Goal: Contribute content: Contribute content

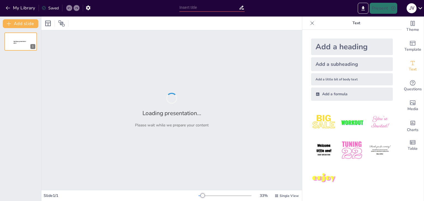
type input "Poolen: Technieken en Strategieën voor Beginners"
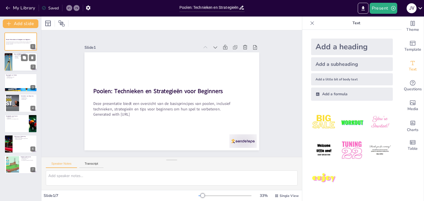
click at [23, 61] on div at bounding box center [20, 62] width 33 height 19
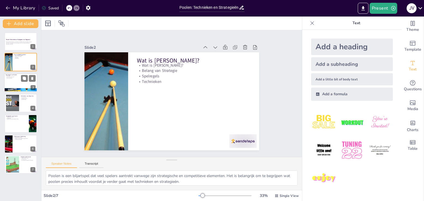
click at [9, 84] on div at bounding box center [20, 82] width 33 height 19
type textarea "De basisregels vormen de fundering van het spel. Het is belangrijk om deze rege…"
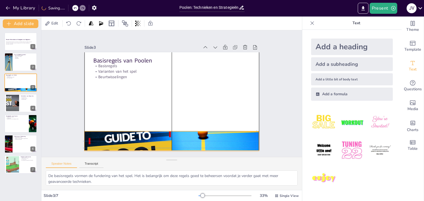
click at [142, 135] on div at bounding box center [171, 141] width 175 height 98
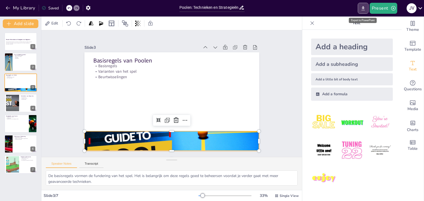
click at [362, 8] on icon "Export to PowerPoint" at bounding box center [362, 8] width 3 height 4
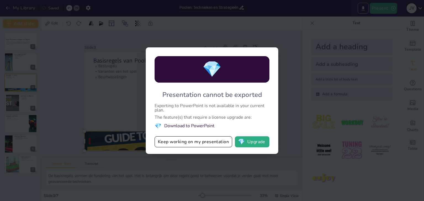
click at [240, 169] on div "💎 Presentation cannot be exported Exporting to PowerPoint is not available in y…" at bounding box center [212, 100] width 424 height 201
click at [194, 141] on button "Keep working on my presentation" at bounding box center [192, 141] width 77 height 11
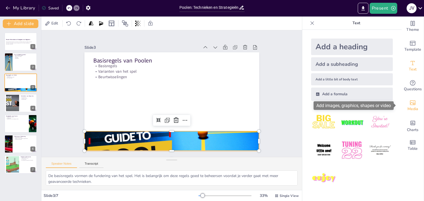
click at [410, 111] on span "Media" at bounding box center [412, 109] width 11 height 6
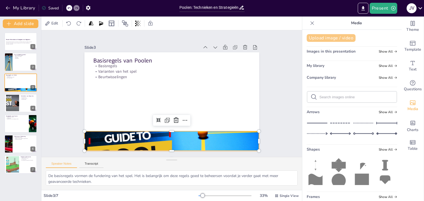
click at [322, 37] on button "Upload image / video" at bounding box center [330, 38] width 49 height 8
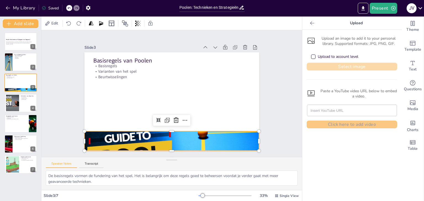
click at [329, 64] on button "Select image" at bounding box center [351, 67] width 90 height 8
click at [379, 2] on div "Present J V" at bounding box center [335, 8] width 176 height 17
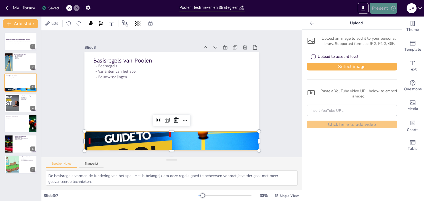
click at [379, 6] on button "Present" at bounding box center [383, 8] width 28 height 11
click at [387, 32] on li "Play presentation" at bounding box center [390, 34] width 43 height 9
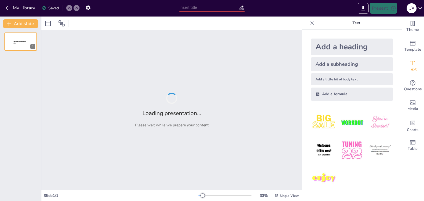
type input "Poolen: Technieken en Strategieën voor Beginners"
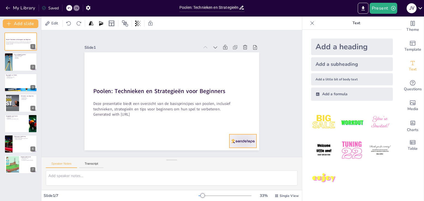
click at [232, 154] on div at bounding box center [217, 165] width 30 height 23
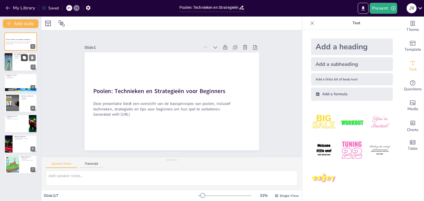
click at [22, 60] on button at bounding box center [24, 58] width 7 height 7
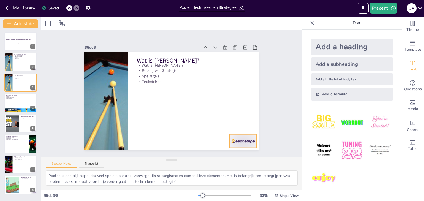
click at [216, 160] on div at bounding box center [201, 173] width 30 height 27
click at [21, 100] on button at bounding box center [24, 99] width 7 height 7
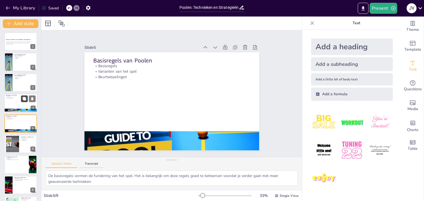
scroll to position [9, 0]
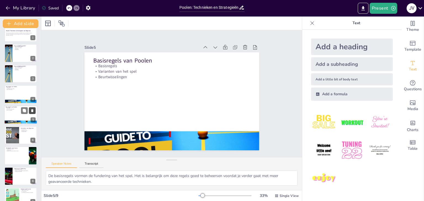
click at [32, 111] on icon at bounding box center [32, 110] width 2 height 3
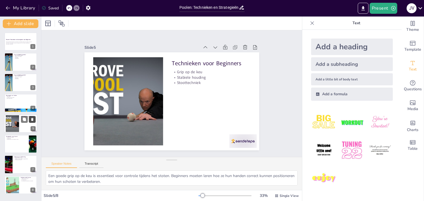
scroll to position [0, 0]
click at [9, 105] on div at bounding box center [20, 103] width 33 height 19
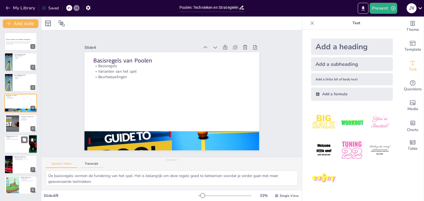
click at [15, 148] on div at bounding box center [20, 144] width 33 height 19
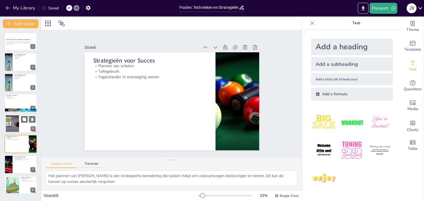
click at [11, 116] on div at bounding box center [13, 123] width 30 height 17
type textarea "Een goede grip op de keu is essentieel voor controle tijdens het stoten. Beginn…"
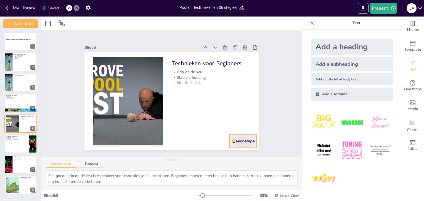
click at [234, 150] on div at bounding box center [225, 161] width 30 height 22
click at [96, 164] on button "Transcript" at bounding box center [91, 165] width 25 height 6
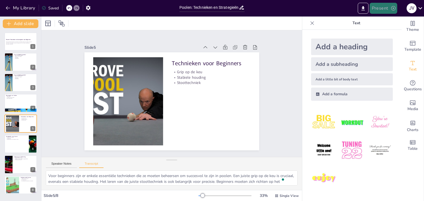
click at [385, 10] on button "Present" at bounding box center [383, 8] width 28 height 11
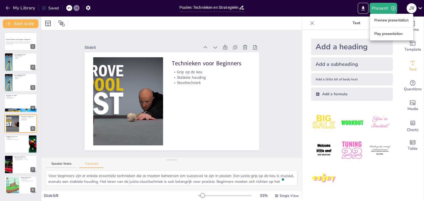
click at [386, 24] on li "Preview presentation" at bounding box center [390, 20] width 43 height 9
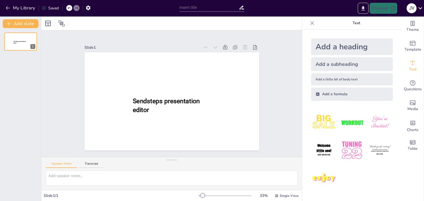
type input "Poolen: Technieken en Strategieën voor Beginners"
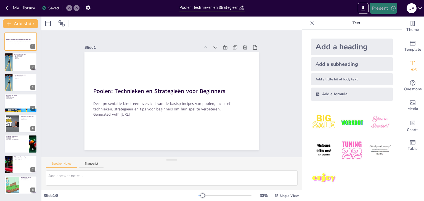
click at [384, 10] on button "Present" at bounding box center [383, 8] width 28 height 11
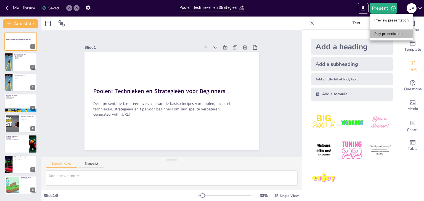
click at [379, 34] on li "Play presentation" at bounding box center [390, 34] width 43 height 9
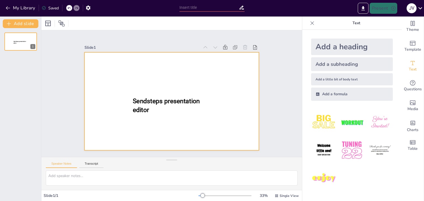
type input "Poolen: Technieken en Strategieën voor Beginners"
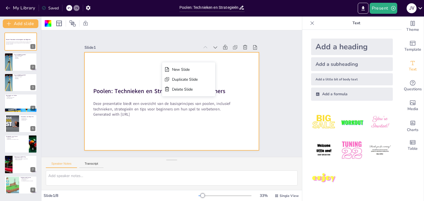
click at [225, 74] on div at bounding box center [171, 101] width 175 height 98
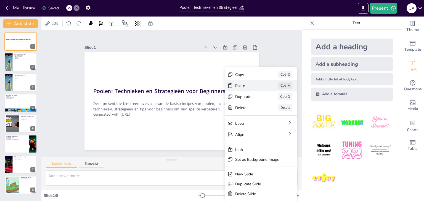
click at [253, 85] on div "Paste" at bounding box center [249, 85] width 28 height 5
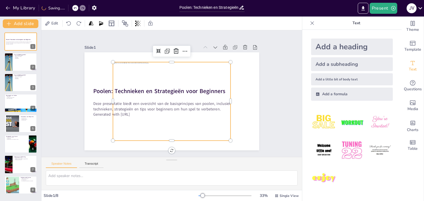
click at [192, 73] on div at bounding box center [172, 101] width 118 height 79
click at [181, 48] on icon at bounding box center [184, 51] width 7 height 7
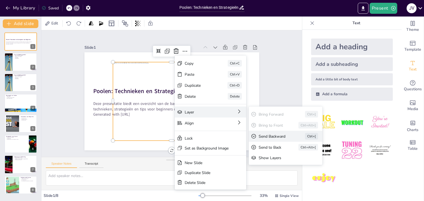
click at [271, 136] on div "Send Backward" at bounding box center [273, 136] width 31 height 5
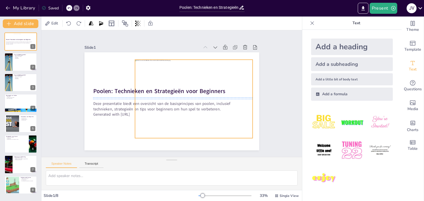
drag, startPoint x: 192, startPoint y: 83, endPoint x: 214, endPoint y: 81, distance: 22.2
click at [214, 81] on div at bounding box center [194, 99] width 118 height 79
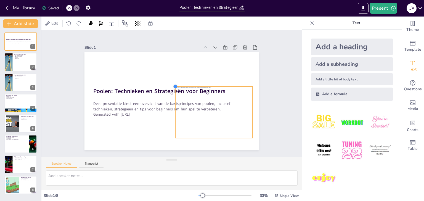
drag, startPoint x: 131, startPoint y: 57, endPoint x: 171, endPoint y: 85, distance: 49.3
click at [173, 85] on div at bounding box center [175, 86] width 4 height 4
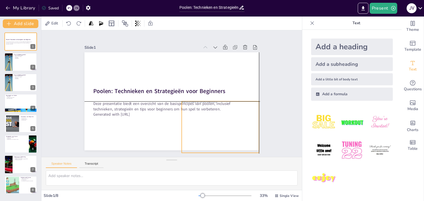
drag, startPoint x: 205, startPoint y: 132, endPoint x: 212, endPoint y: 147, distance: 17.1
click at [212, 147] on div at bounding box center [219, 127] width 77 height 52
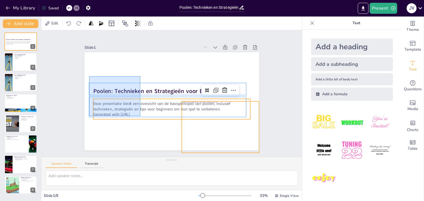
drag, startPoint x: 89, startPoint y: 76, endPoint x: 140, endPoint y: 116, distance: 64.9
click at [140, 52] on div "Poolen: Technieken en Strategieën voor Beginners Deze presentatie biedt een ove…" at bounding box center [171, 52] width 175 height 0
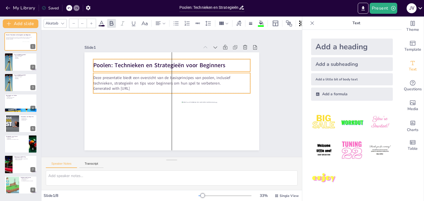
drag, startPoint x: 140, startPoint y: 116, endPoint x: 139, endPoint y: 90, distance: 26.0
click at [139, 90] on div "Deze presentatie biedt een overzicht van de basisprincipes van poolen, inclusie…" at bounding box center [171, 83] width 157 height 20
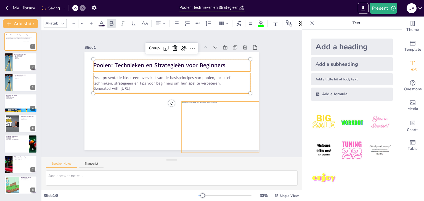
click at [192, 117] on div at bounding box center [219, 127] width 77 height 52
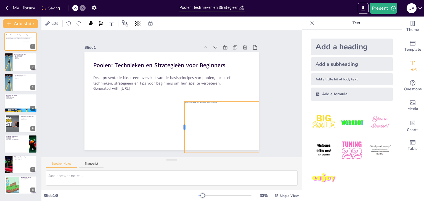
drag, startPoint x: 176, startPoint y: 124, endPoint x: 179, endPoint y: 104, distance: 20.0
click at [180, 104] on div at bounding box center [182, 127] width 4 height 52
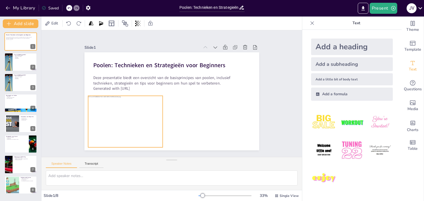
drag, startPoint x: 211, startPoint y: 114, endPoint x: 115, endPoint y: 108, distance: 96.4
click at [115, 108] on div at bounding box center [123, 122] width 77 height 52
click at [22, 79] on button at bounding box center [24, 78] width 7 height 7
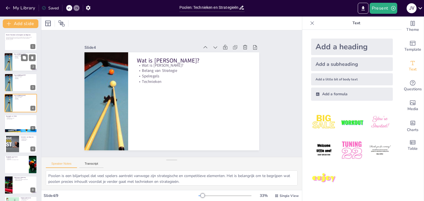
click at [12, 62] on div at bounding box center [8, 62] width 36 height 19
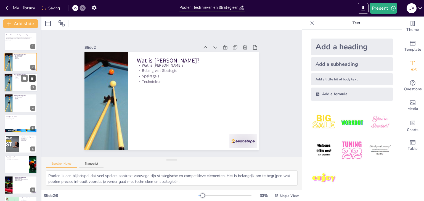
click at [35, 77] on button at bounding box center [32, 78] width 7 height 7
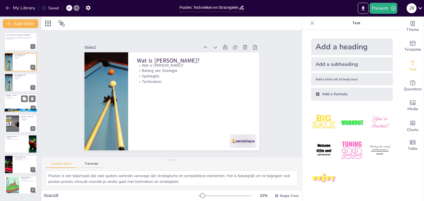
click at [12, 104] on div at bounding box center [20, 103] width 33 height 19
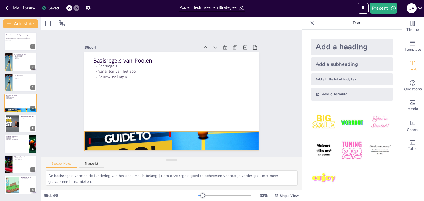
click at [130, 133] on div at bounding box center [171, 141] width 175 height 98
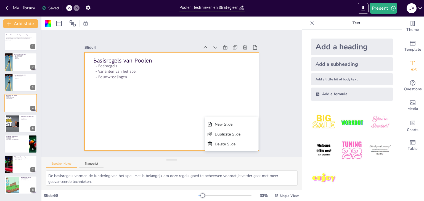
drag, startPoint x: 176, startPoint y: 115, endPoint x: 179, endPoint y: 113, distance: 3.0
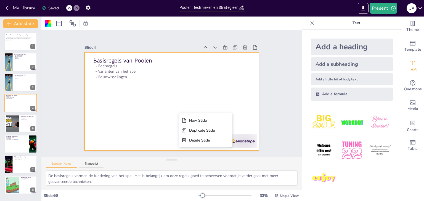
click at [176, 109] on div at bounding box center [171, 101] width 175 height 98
click at [165, 91] on div at bounding box center [171, 101] width 175 height 98
click at [189, 90] on div at bounding box center [171, 101] width 175 height 98
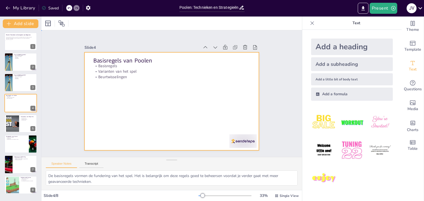
click at [188, 89] on div at bounding box center [171, 101] width 175 height 98
click at [99, 89] on div at bounding box center [171, 101] width 175 height 98
click at [110, 96] on div at bounding box center [171, 101] width 175 height 98
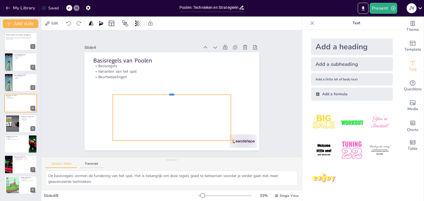
drag, startPoint x: 166, startPoint y: 59, endPoint x: 165, endPoint y: 92, distance: 32.5
click at [165, 92] on div at bounding box center [171, 92] width 118 height 4
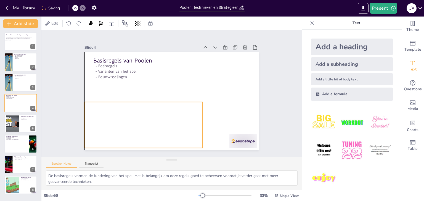
drag, startPoint x: 172, startPoint y: 111, endPoint x: 145, endPoint y: 118, distance: 27.7
click at [145, 118] on div at bounding box center [143, 108] width 118 height 79
click at [231, 136] on div at bounding box center [242, 142] width 27 height 14
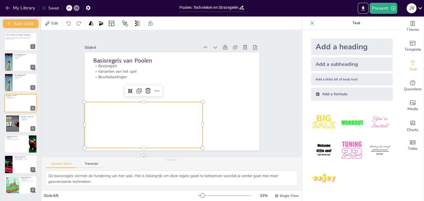
click at [194, 130] on div at bounding box center [143, 108] width 118 height 79
drag, startPoint x: 199, startPoint y: 122, endPoint x: 195, endPoint y: 122, distance: 3.3
click at [199, 122] on div at bounding box center [201, 125] width 4 height 46
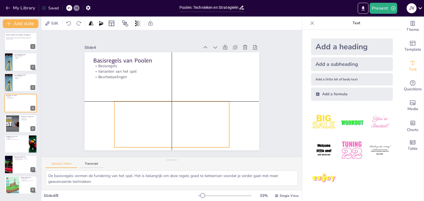
drag, startPoint x: 163, startPoint y: 121, endPoint x: 192, endPoint y: 119, distance: 29.0
click at [192, 119] on div at bounding box center [173, 108] width 118 height 79
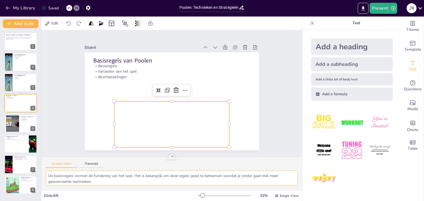
click at [84, 177] on textarea "De basisregels vormen de fundering van het spel. Het is belangrijk om deze rege…" at bounding box center [171, 178] width 251 height 15
click at [98, 181] on textarea "De basisregels vormen de fundering van het spel. Het is belangrijk om deze rege…" at bounding box center [171, 178] width 251 height 15
click at [33, 79] on icon at bounding box center [32, 78] width 2 height 3
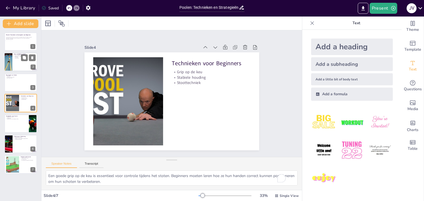
click at [13, 64] on div at bounding box center [20, 62] width 33 height 19
type textarea "Poolen is een biljartspel dat veel spelers aantrekt vanwege zijn strategische e…"
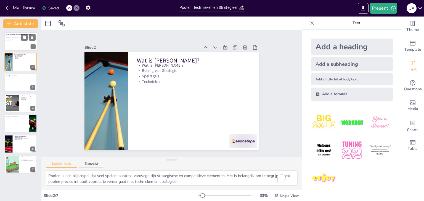
click at [13, 41] on div at bounding box center [11, 46] width 15 height 10
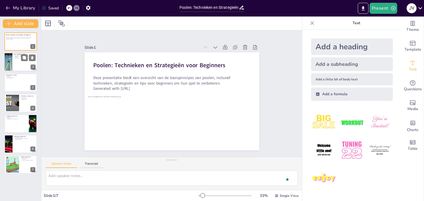
click at [20, 66] on div at bounding box center [20, 62] width 33 height 19
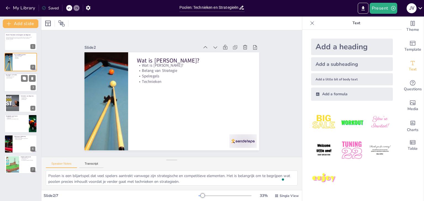
click at [16, 76] on p "Varianten van het spel" at bounding box center [21, 76] width 30 height 1
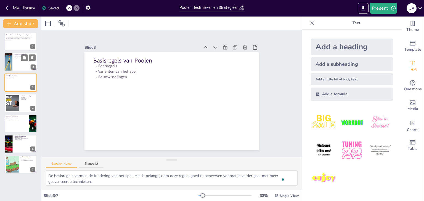
click at [9, 62] on div at bounding box center [8, 62] width 36 height 19
type textarea "Poolen is een biljartspel dat veel spelers aantrekt vanwege zijn strategische e…"
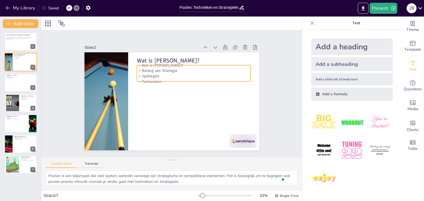
click at [154, 74] on p "Spelregels" at bounding box center [192, 76] width 113 height 6
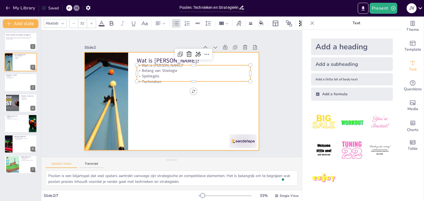
click at [154, 98] on div at bounding box center [171, 101] width 175 height 98
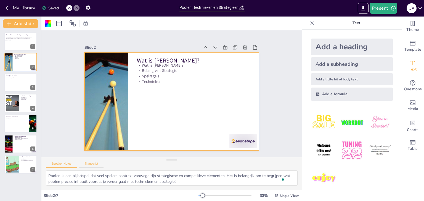
click at [99, 162] on button "Transcript" at bounding box center [91, 165] width 25 height 6
click at [4, 82] on div "Poolen: Technieken en Strategieën voor Beginners Deze presentatie biedt een ove…" at bounding box center [20, 103] width 41 height 141
click at [11, 83] on div at bounding box center [21, 83] width 22 height 15
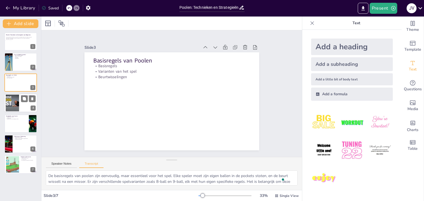
click at [15, 101] on div at bounding box center [13, 103] width 30 height 17
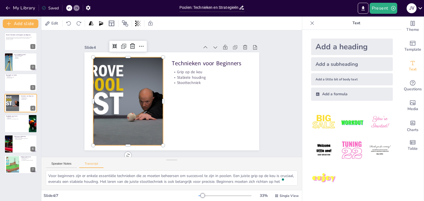
click at [121, 117] on div at bounding box center [127, 101] width 157 height 88
click at [58, 119] on div "Slide 1 Poolen: Technieken en Strategieën voor Beginners Deze presentatie biedt…" at bounding box center [171, 93] width 260 height 127
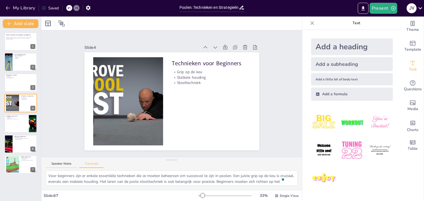
drag, startPoint x: 423, startPoint y: 36, endPoint x: 423, endPoint y: 63, distance: 26.7
click at [423, 63] on div "Theme Template Text Questions Media Charts Table" at bounding box center [412, 109] width 22 height 185
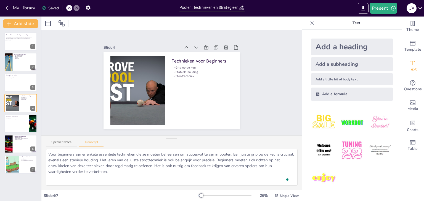
drag, startPoint x: 167, startPoint y: 159, endPoint x: 178, endPoint y: 137, distance: 24.0
click at [178, 137] on div "Speaker Notes Transcript Voor beginners zijn er enkele essentiële technieken di…" at bounding box center [171, 163] width 260 height 55
click at [21, 84] on div at bounding box center [21, 83] width 22 height 15
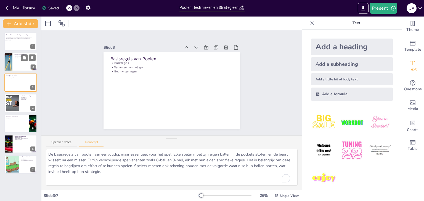
click at [8, 63] on div at bounding box center [8, 62] width 36 height 19
type textarea "Poolen is een populair biljartspel dat gespeeld wordt op een rechthoekige tafel…"
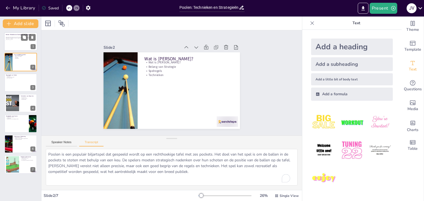
click at [9, 40] on div at bounding box center [20, 41] width 33 height 19
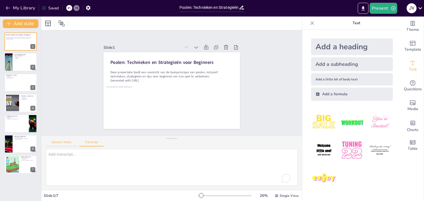
click at [63, 143] on button "Speaker Notes" at bounding box center [61, 144] width 31 height 6
click at [21, 126] on div at bounding box center [20, 123] width 33 height 19
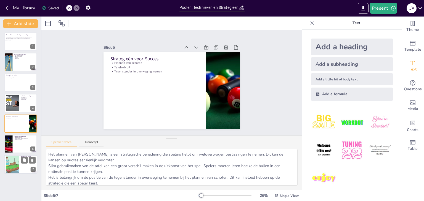
click at [15, 164] on div at bounding box center [12, 164] width 22 height 17
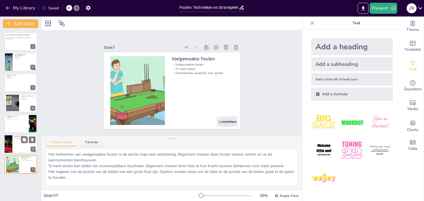
click at [9, 148] on div at bounding box center [8, 144] width 28 height 19
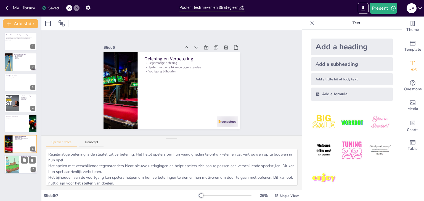
click at [15, 162] on div at bounding box center [12, 164] width 22 height 17
type textarea "Het herkennen van veelgemaakte fouten is de eerste stap naar verbetering. Begin…"
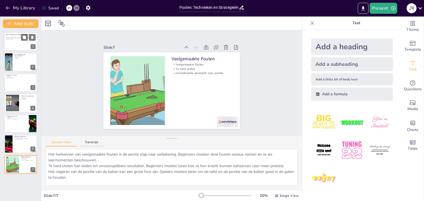
click at [18, 46] on div at bounding box center [11, 46] width 15 height 10
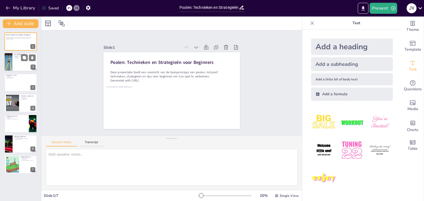
click at [9, 61] on div at bounding box center [8, 62] width 36 height 19
type textarea "Poolen is een biljartspel dat veel spelers aantrekt vanwege zijn strategische e…"
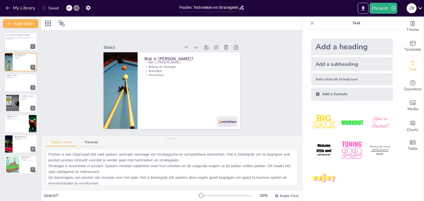
click at [422, 8] on icon at bounding box center [419, 7] width 7 height 7
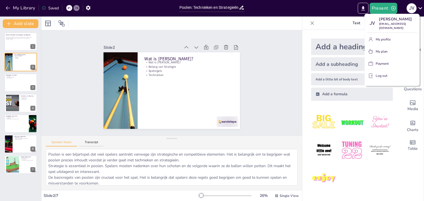
click at [385, 170] on div at bounding box center [212, 100] width 424 height 201
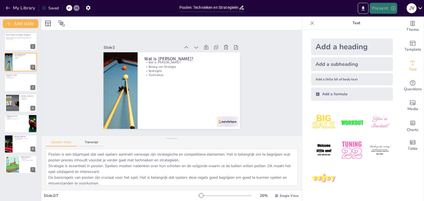
click at [385, 9] on button "Present" at bounding box center [383, 8] width 28 height 11
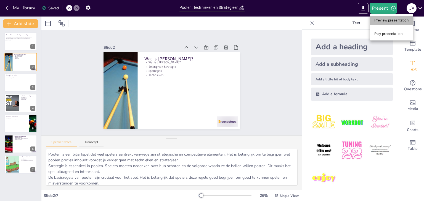
click at [378, 22] on li "Preview presentation" at bounding box center [390, 20] width 43 height 9
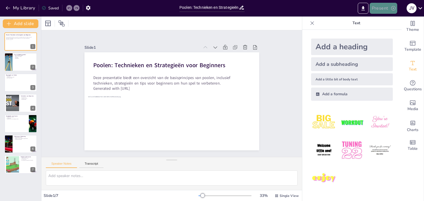
click at [376, 11] on button "Present" at bounding box center [383, 8] width 28 height 11
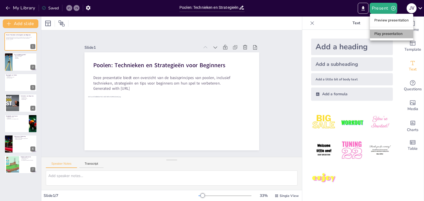
click at [384, 31] on li "Play presentation" at bounding box center [390, 34] width 43 height 9
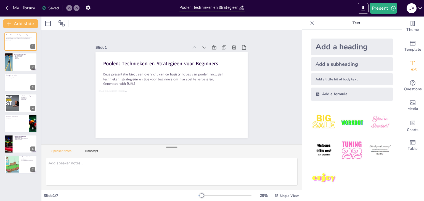
drag, startPoint x: 171, startPoint y: 160, endPoint x: 174, endPoint y: 147, distance: 13.2
click at [174, 147] on div at bounding box center [171, 148] width 11 height 6
click at [16, 162] on div at bounding box center [12, 164] width 22 height 17
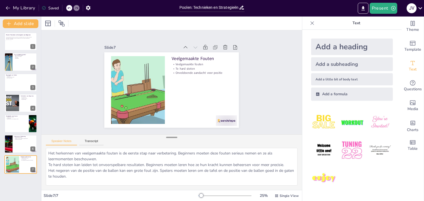
drag, startPoint x: 168, startPoint y: 147, endPoint x: 170, endPoint y: 137, distance: 9.8
click at [170, 137] on div at bounding box center [171, 138] width 11 height 6
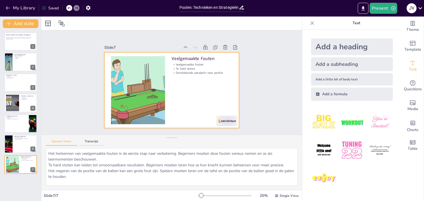
click at [230, 112] on div at bounding box center [171, 90] width 135 height 76
click at [223, 118] on div at bounding box center [226, 121] width 21 height 10
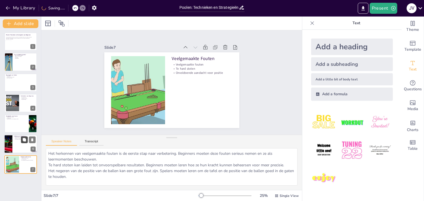
click at [22, 136] on button at bounding box center [24, 139] width 7 height 7
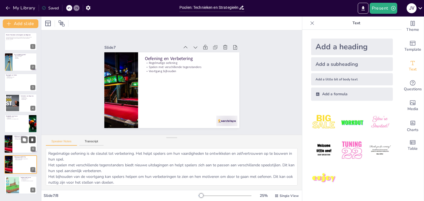
click at [34, 137] on button at bounding box center [32, 139] width 7 height 7
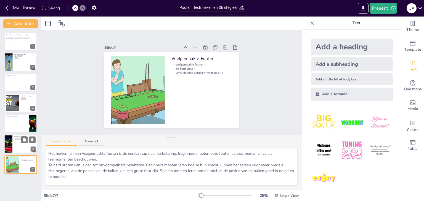
click at [11, 149] on div at bounding box center [8, 144] width 28 height 19
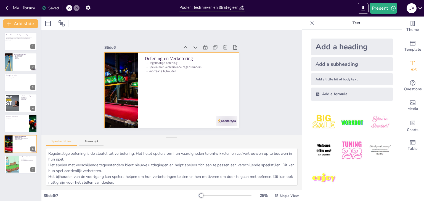
click at [219, 112] on div at bounding box center [171, 90] width 135 height 76
click at [220, 117] on div at bounding box center [226, 121] width 21 height 10
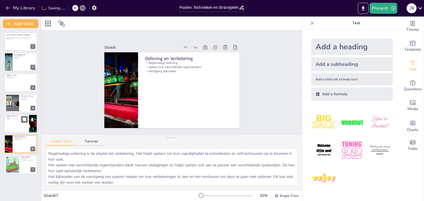
click at [18, 124] on div at bounding box center [20, 123] width 33 height 19
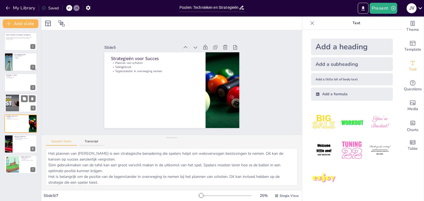
click at [14, 104] on div at bounding box center [13, 103] width 30 height 17
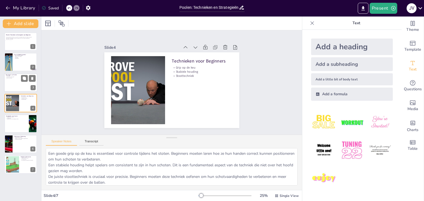
click at [13, 83] on div at bounding box center [21, 83] width 22 height 15
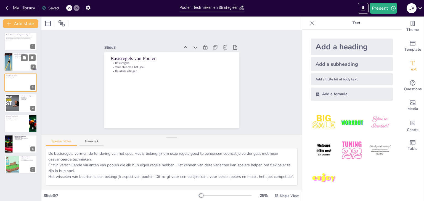
click at [11, 63] on div at bounding box center [8, 62] width 36 height 19
type textarea "Poolen is een biljartspel dat veel spelers aantrekt vanwege zijn strategische e…"
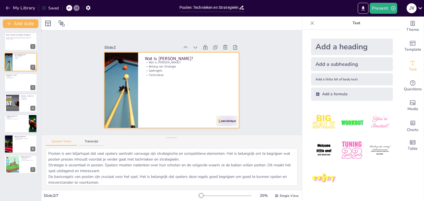
click at [219, 111] on div at bounding box center [171, 90] width 135 height 76
click at [219, 116] on div at bounding box center [226, 121] width 21 height 10
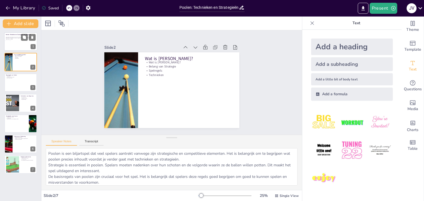
click at [7, 43] on div at bounding box center [11, 46] width 15 height 10
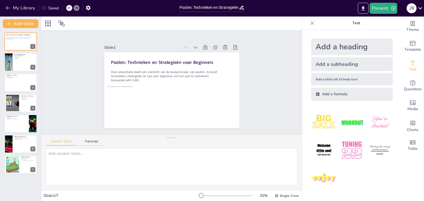
click at [76, 85] on div "Slide 1 Poolen: Technieken en Strategieën voor Beginners Deze presentatie biedt…" at bounding box center [171, 82] width 260 height 104
click at [16, 68] on div at bounding box center [20, 62] width 33 height 19
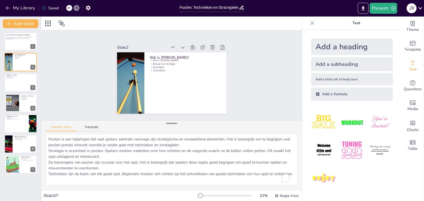
drag, startPoint x: 167, startPoint y: 138, endPoint x: 166, endPoint y: 124, distance: 14.3
click at [166, 124] on div at bounding box center [171, 124] width 11 height 6
click at [15, 86] on div at bounding box center [21, 83] width 22 height 15
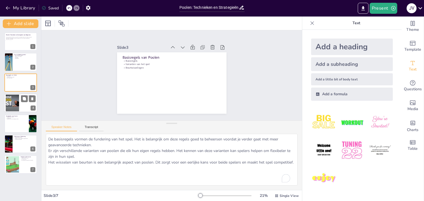
click at [18, 99] on div at bounding box center [13, 103] width 30 height 17
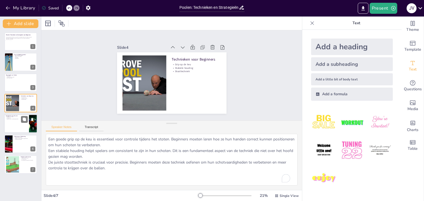
click at [22, 123] on div at bounding box center [20, 123] width 33 height 19
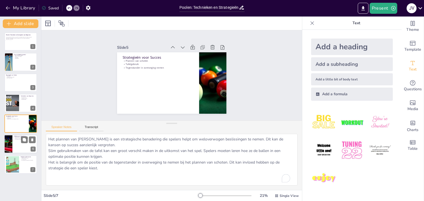
click at [18, 145] on div at bounding box center [20, 144] width 33 height 19
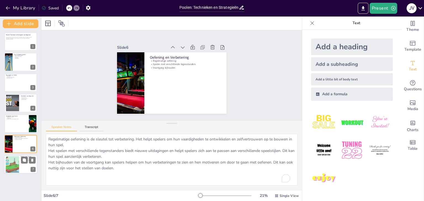
click at [18, 167] on div at bounding box center [12, 164] width 22 height 17
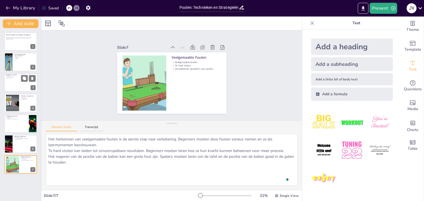
click at [11, 86] on div at bounding box center [21, 83] width 22 height 15
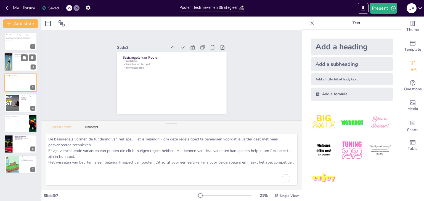
click at [12, 65] on div at bounding box center [8, 62] width 36 height 19
type textarea "Poolen is een biljartspel dat veel spelers aantrekt vanwege zijn strategische e…"
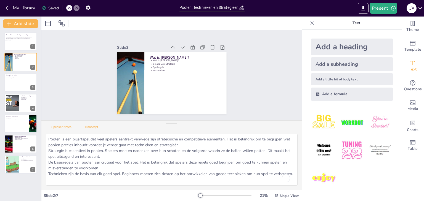
click at [100, 128] on button "Transcript" at bounding box center [91, 128] width 25 height 6
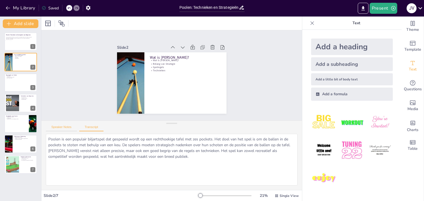
click at [65, 127] on button "Speaker Notes" at bounding box center [61, 128] width 31 height 6
